Goal: Information Seeking & Learning: Learn about a topic

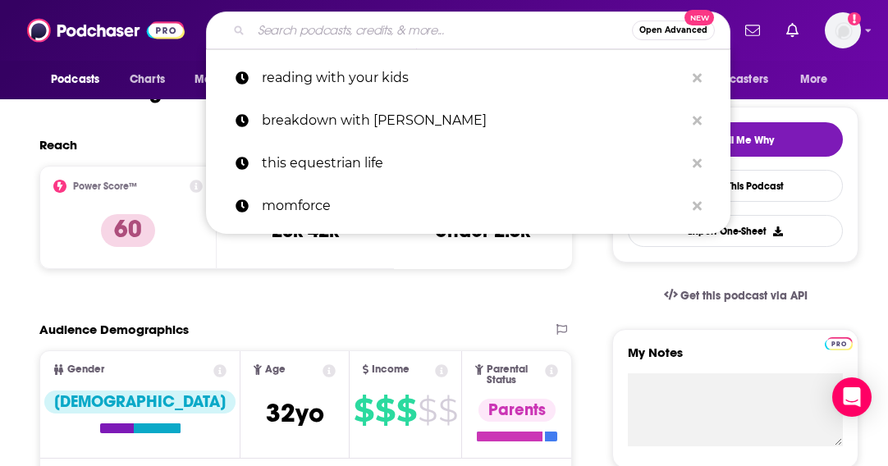
click at [429, 37] on input "Search podcasts, credits, & more..." at bounding box center [441, 30] width 381 height 26
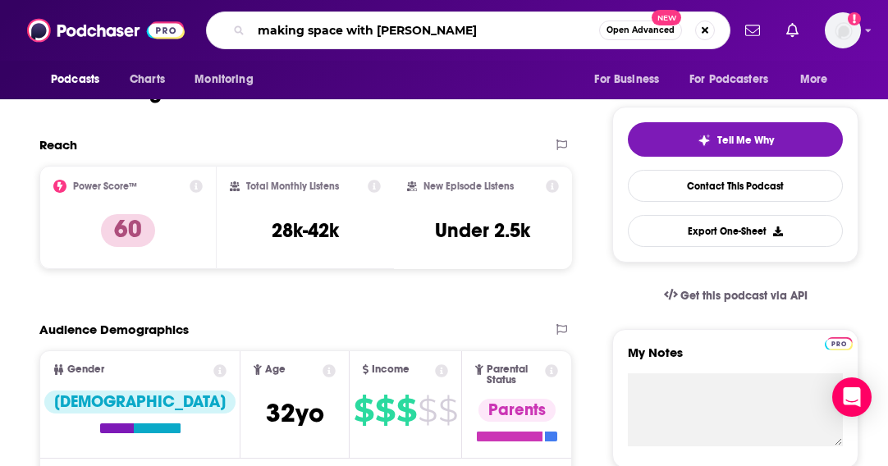
type input "making space with [PERSON_NAME]"
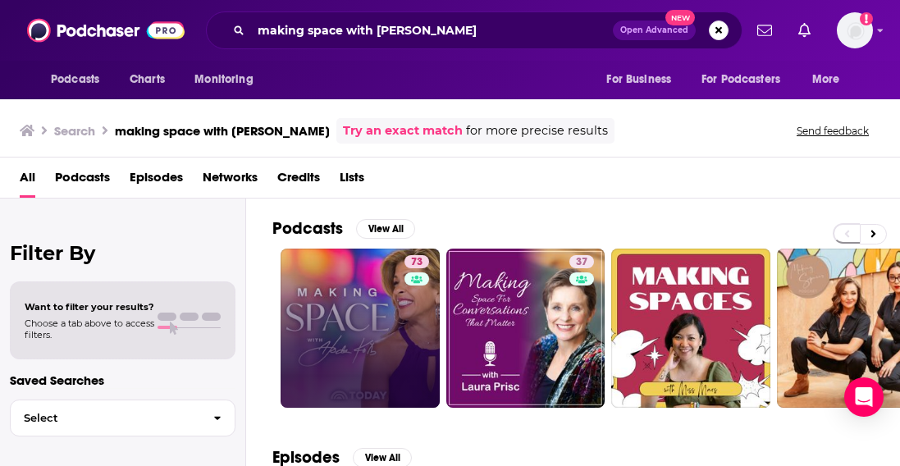
drag, startPoint x: 401, startPoint y: 271, endPoint x: 374, endPoint y: 289, distance: 32.5
click at [374, 289] on link "73" at bounding box center [360, 328] width 159 height 159
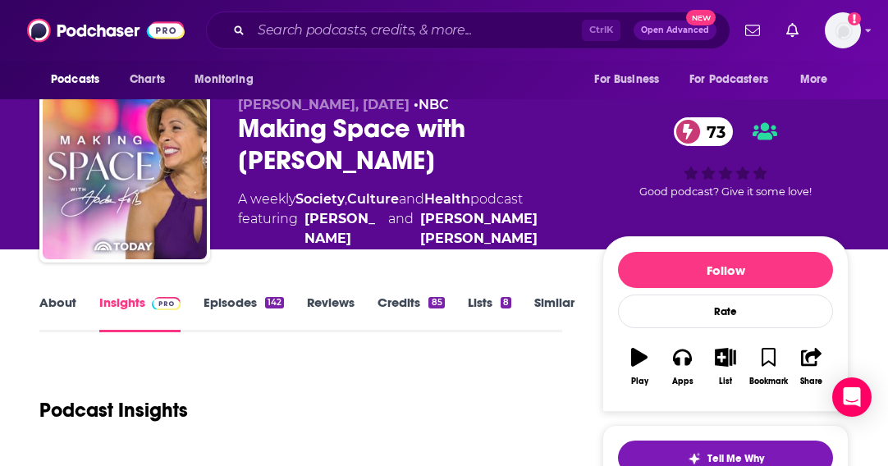
scroll to position [410, 0]
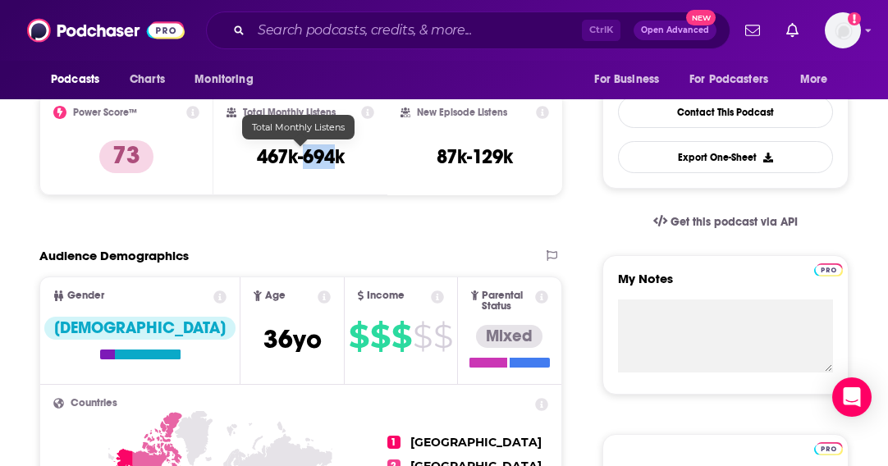
drag, startPoint x: 336, startPoint y: 155, endPoint x: 307, endPoint y: 152, distance: 28.9
click at [307, 152] on h3 "467k-694k" at bounding box center [301, 156] width 88 height 25
copy h3 "694"
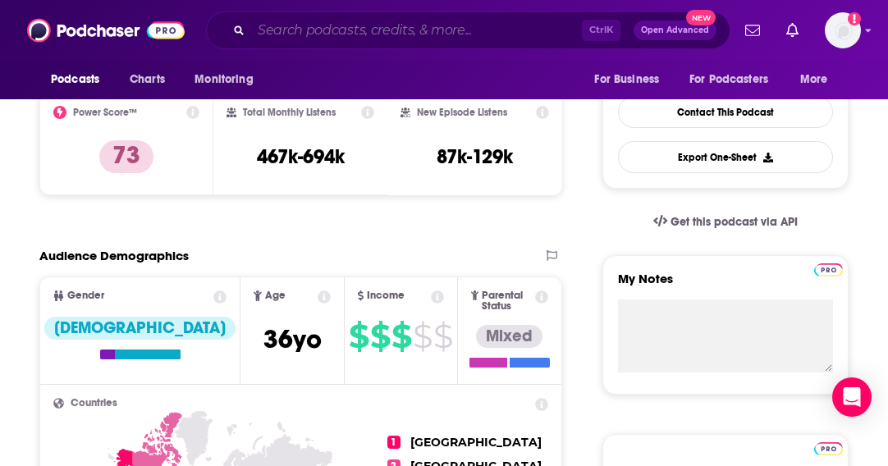
click at [418, 36] on input "Search podcasts, credits, & more..." at bounding box center [416, 30] width 331 height 26
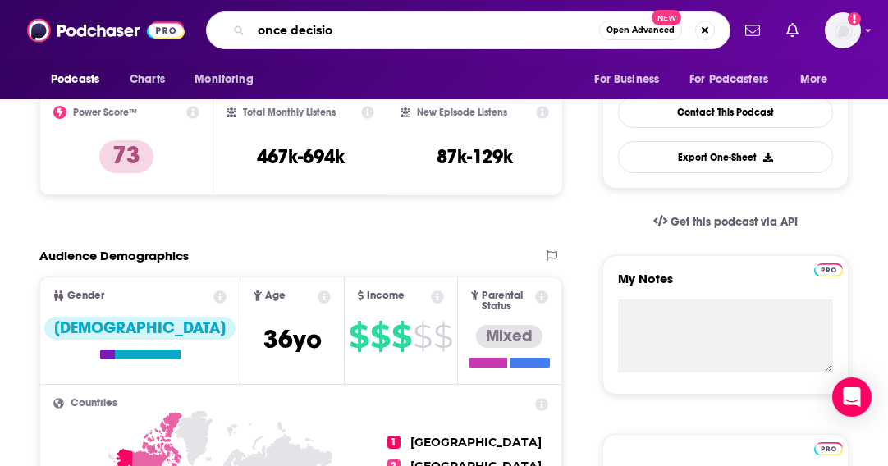
type input "once decision"
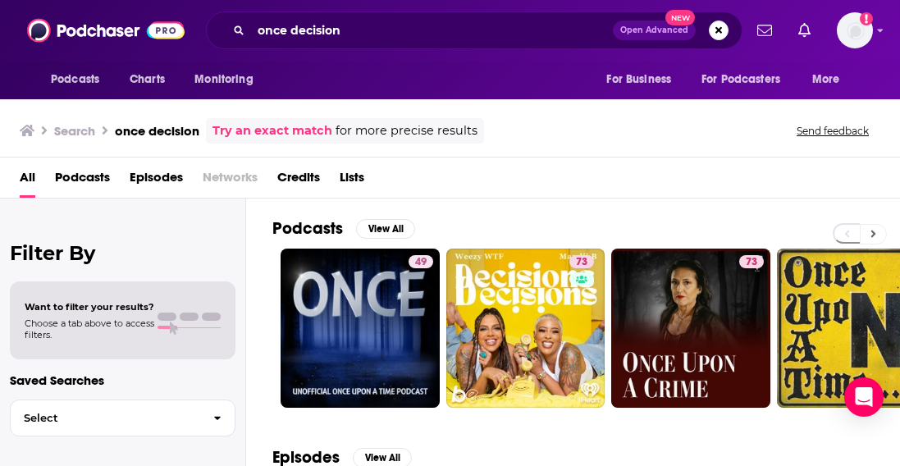
click at [874, 236] on icon at bounding box center [874, 233] width 6 height 11
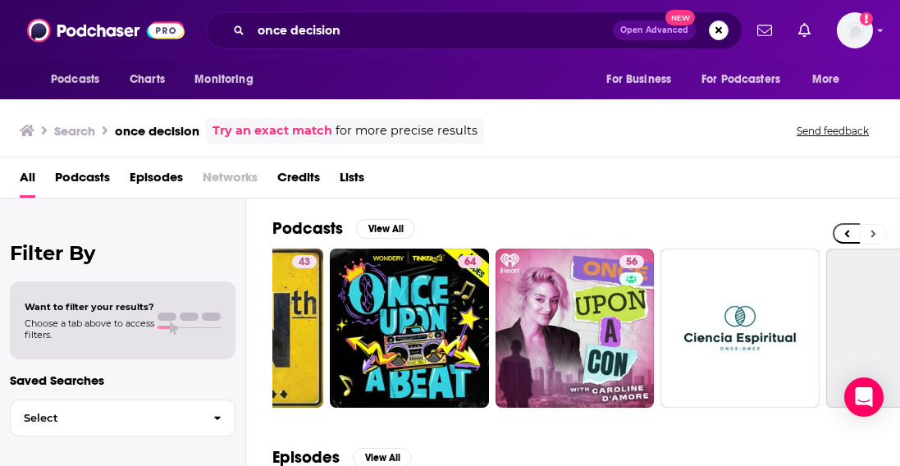
scroll to position [0, 627]
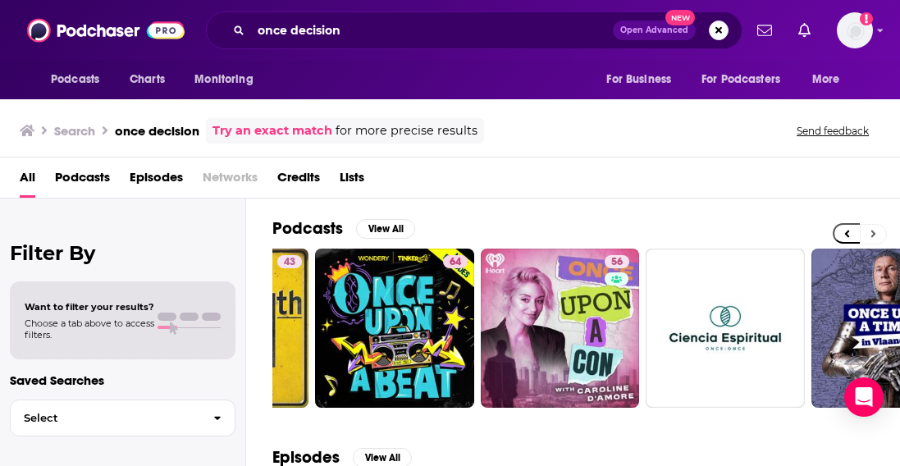
click at [873, 236] on icon at bounding box center [874, 233] width 6 height 11
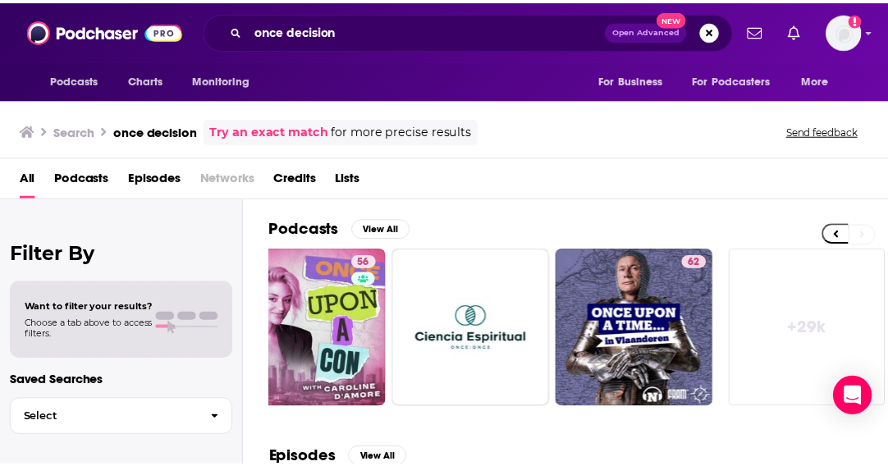
scroll to position [0, 880]
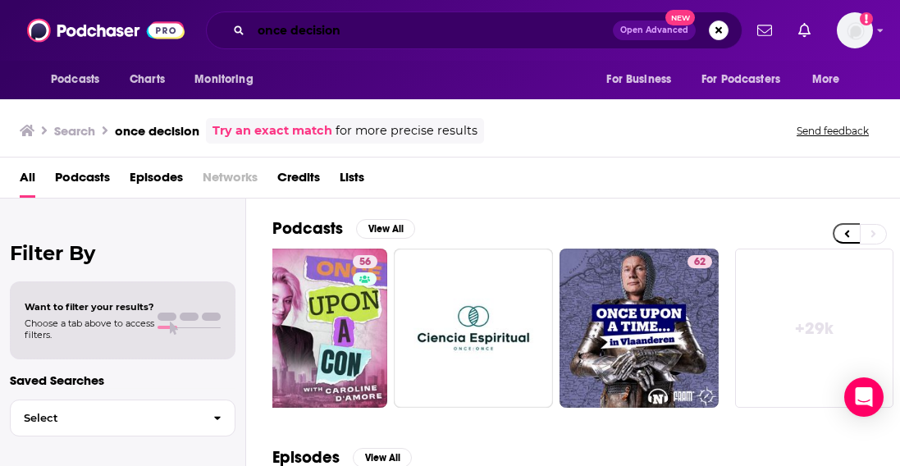
click at [281, 25] on input "once decision" at bounding box center [432, 30] width 362 height 26
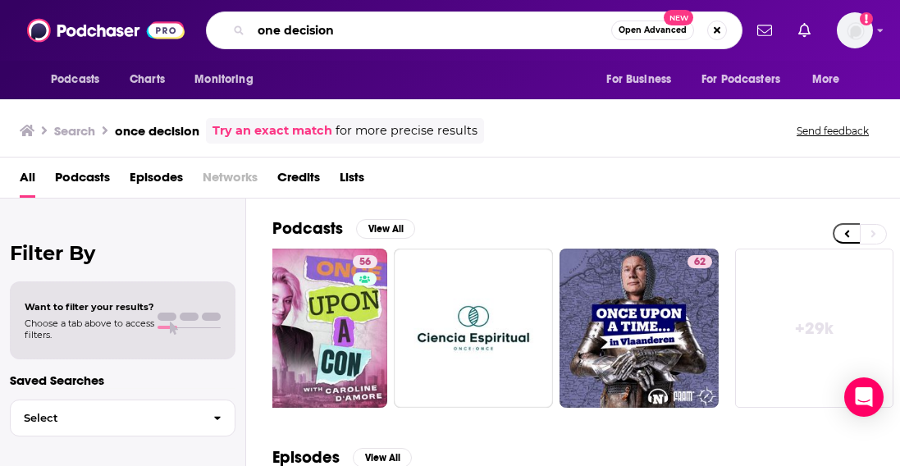
type input "one decision"
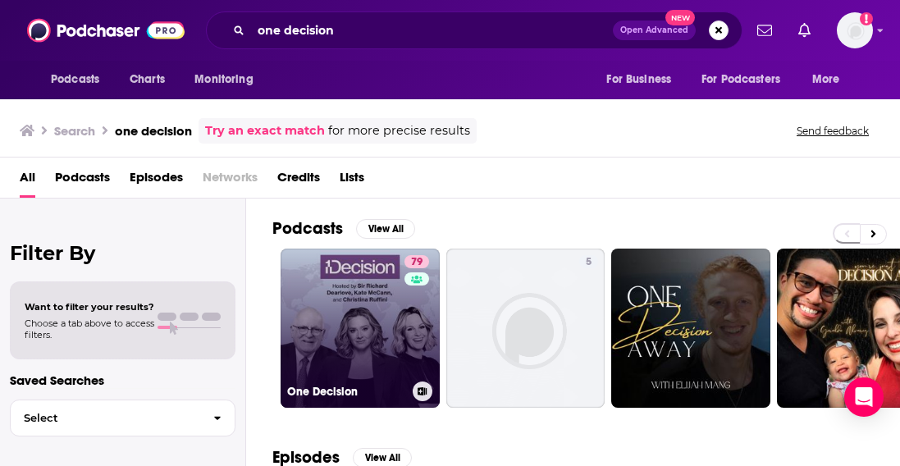
click at [321, 314] on link "79 One Decision" at bounding box center [360, 328] width 159 height 159
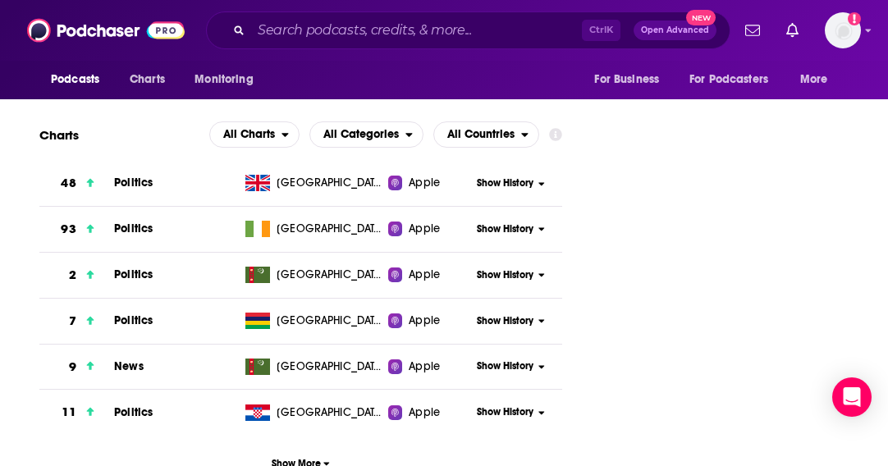
scroll to position [1969, 0]
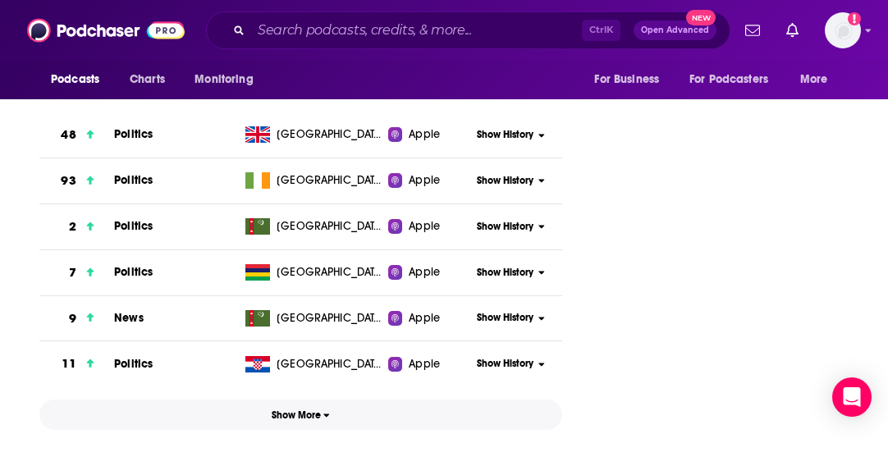
click at [325, 410] on icon "button" at bounding box center [326, 415] width 7 height 10
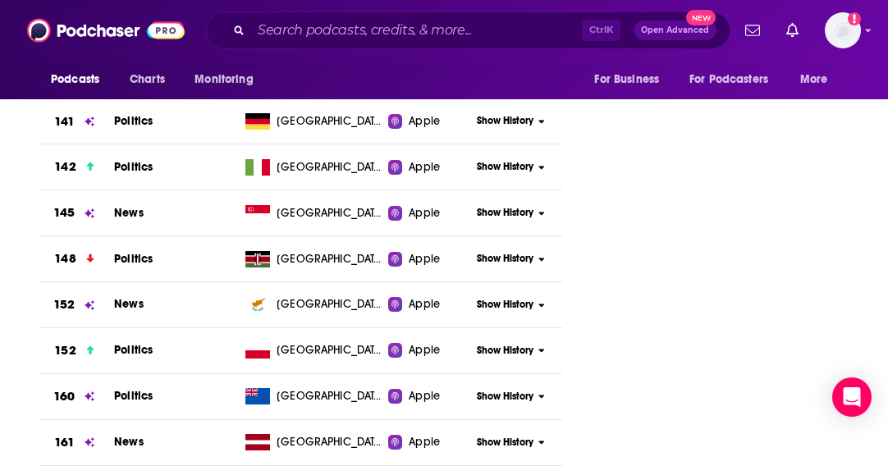
scroll to position [0, 0]
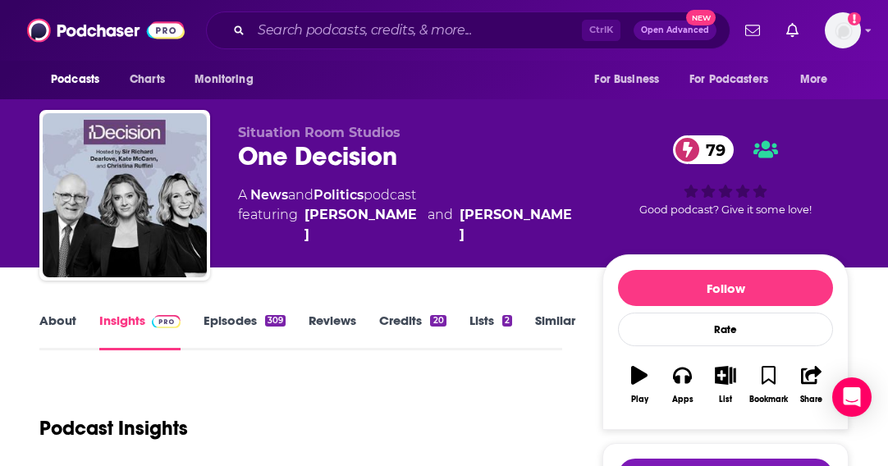
click at [224, 321] on link "Episodes 309" at bounding box center [244, 332] width 82 height 38
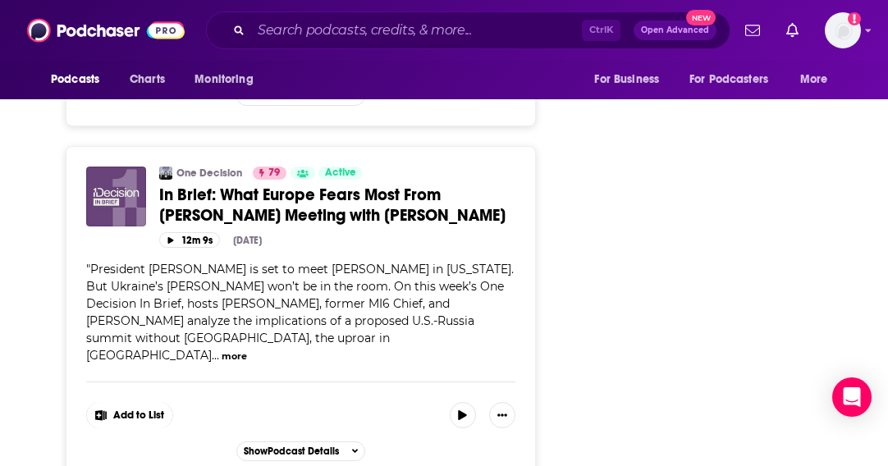
scroll to position [6646, 0]
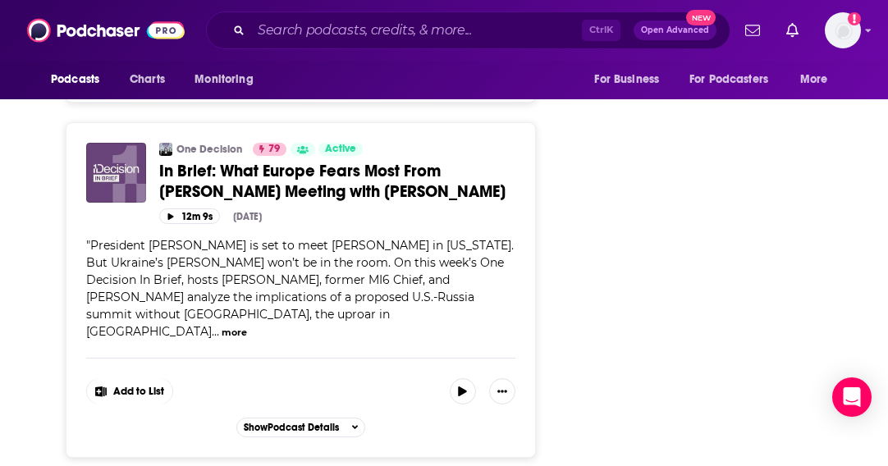
click at [357, 358] on div "Add to List" at bounding box center [300, 381] width 429 height 47
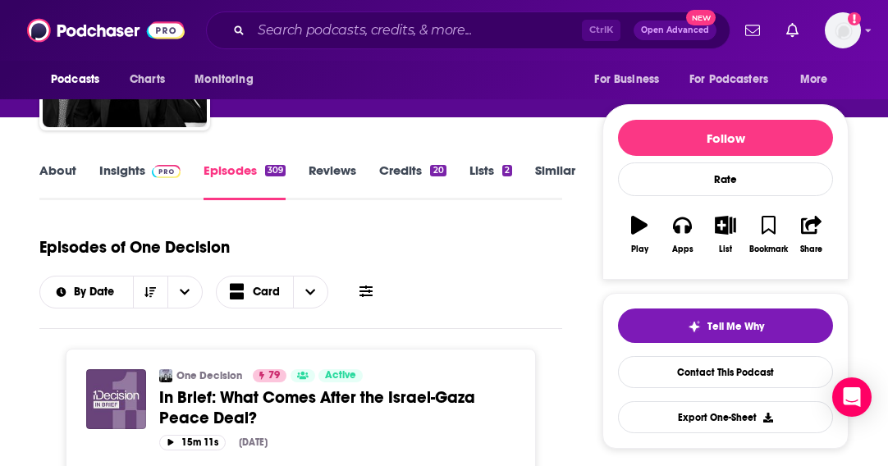
scroll to position [164, 0]
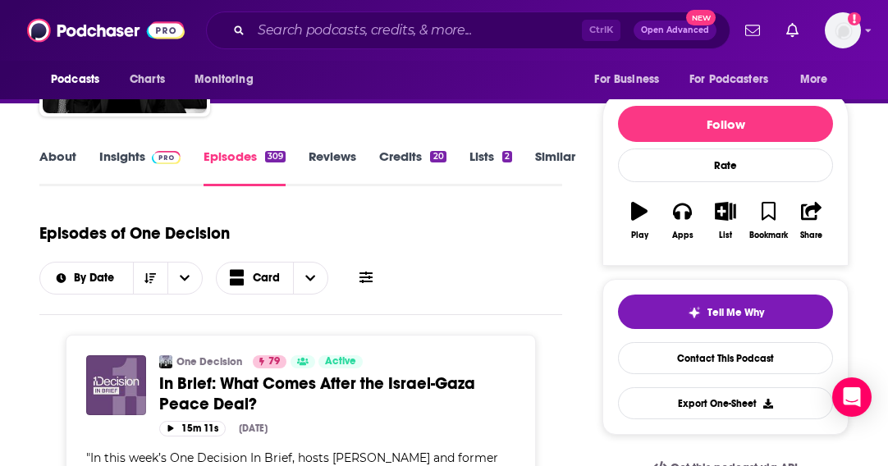
click at [107, 150] on link "Insights" at bounding box center [139, 168] width 81 height 38
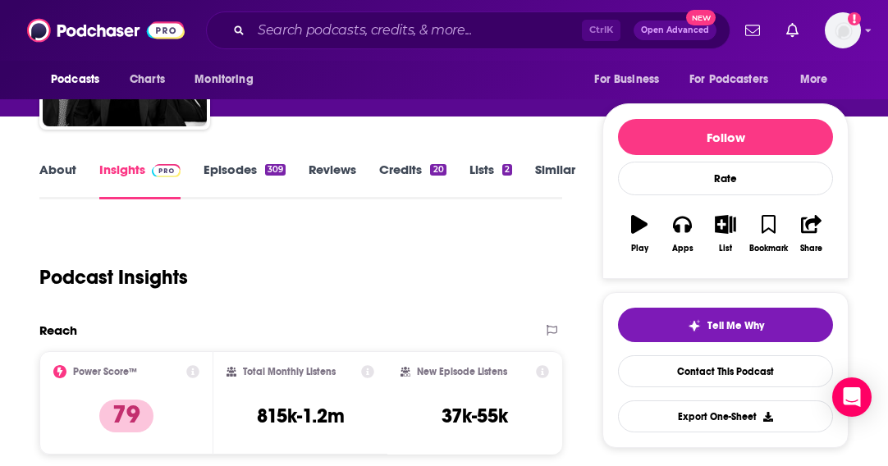
scroll to position [164, 0]
